Goal: Obtain resource: Obtain resource

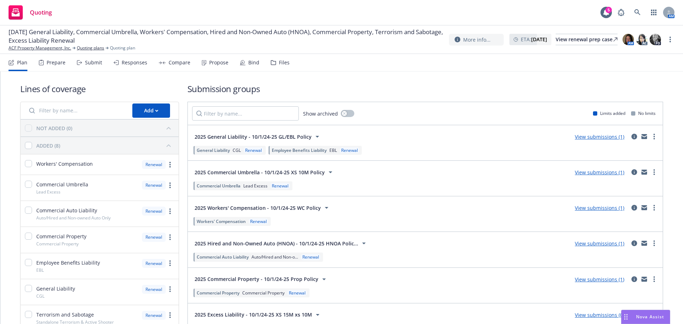
click at [275, 62] on div "Files" at bounding box center [280, 62] width 19 height 17
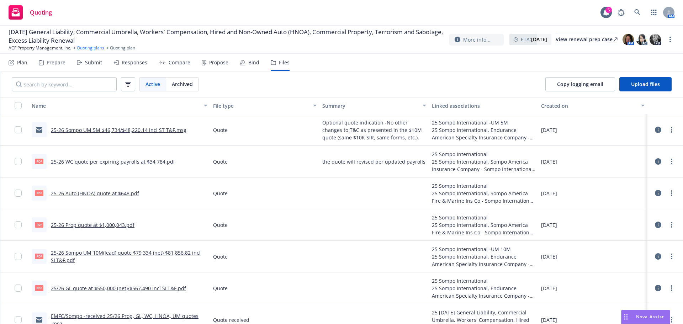
click at [88, 47] on link "Quoting plans" at bounding box center [90, 48] width 27 height 6
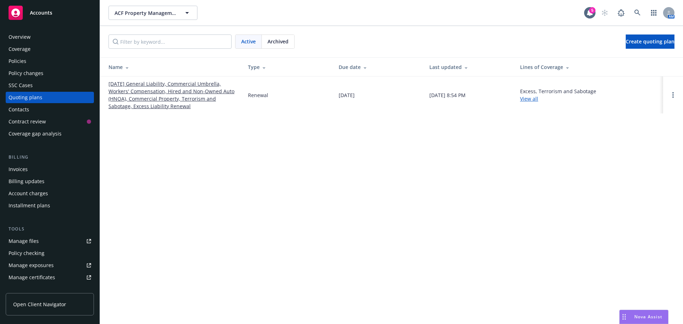
click at [269, 44] on span "Archived" at bounding box center [277, 41] width 21 height 7
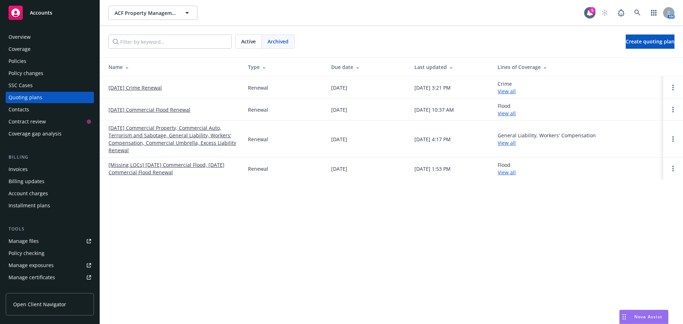
click at [148, 132] on link "10/01/24 Commercial Property, Commercial Auto, Terrorism and Sabotage, General …" at bounding box center [172, 139] width 128 height 30
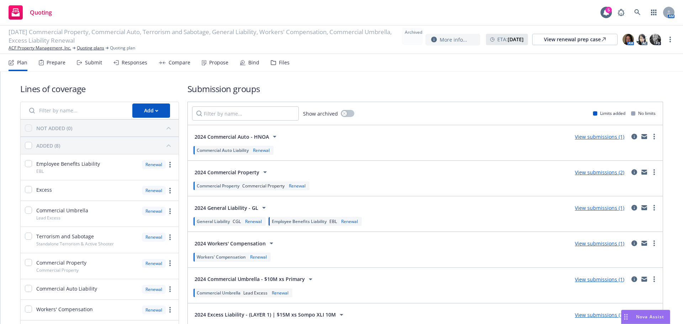
click at [284, 64] on div "Files" at bounding box center [284, 63] width 11 height 6
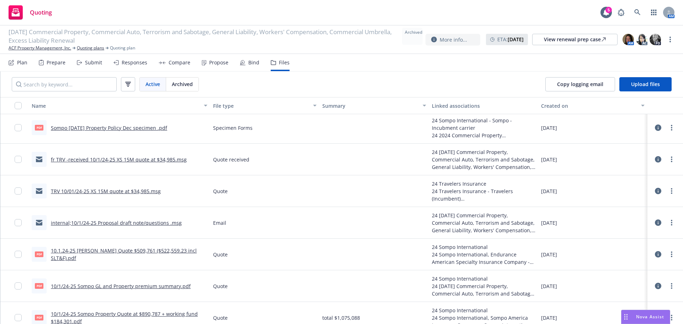
scroll to position [285, 0]
click at [142, 284] on link "10/1/24-25 Sompo GL and Property premium summary.pdf" at bounding box center [121, 285] width 140 height 7
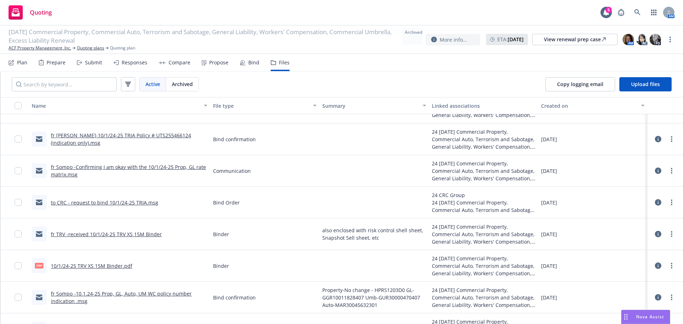
scroll to position [0, 0]
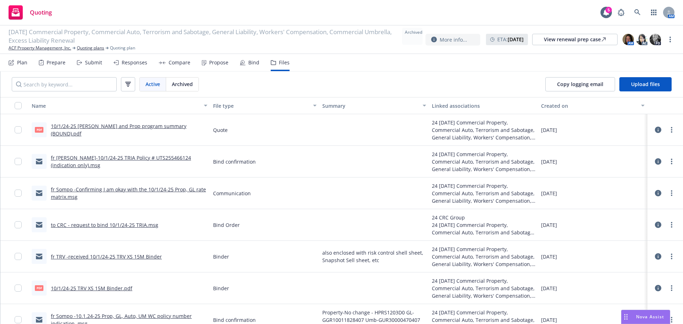
click at [179, 131] on link "10/1/24-25 Somp GL and Prop program summary (BOUND).pdf" at bounding box center [119, 130] width 136 height 14
click at [180, 132] on link "10/1/24-25 Somp GL and Prop program summary (BOUND).pdf" at bounding box center [119, 130] width 136 height 14
